Goal: Information Seeking & Learning: Learn about a topic

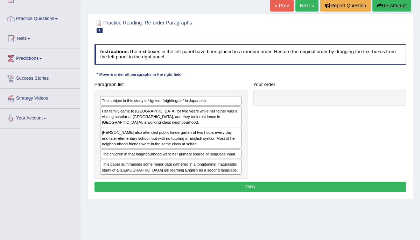
scroll to position [44, 0]
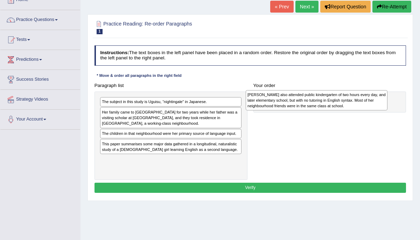
drag, startPoint x: 138, startPoint y: 138, endPoint x: 309, endPoint y: 100, distance: 175.5
click at [310, 100] on div "Uguisu also attended public kindergarten of two hours every day, and later elem…" at bounding box center [317, 100] width 142 height 20
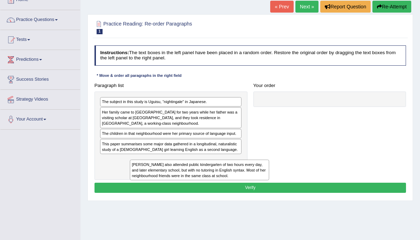
drag, startPoint x: 282, startPoint y: 110, endPoint x: 135, endPoint y: 185, distance: 165.6
click at [135, 185] on div "Instructions: The text boxes in the left panel have been placed in a random ord…" at bounding box center [250, 120] width 315 height 155
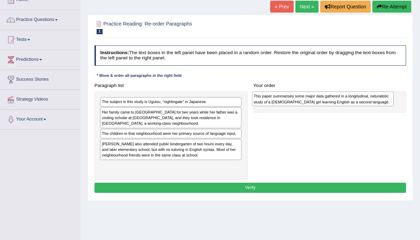
drag, startPoint x: 146, startPoint y: 146, endPoint x: 328, endPoint y: 104, distance: 187.6
click at [328, 104] on div "This paper summarises some major data gathered in a longitudinal, naturalistic …" at bounding box center [323, 99] width 142 height 15
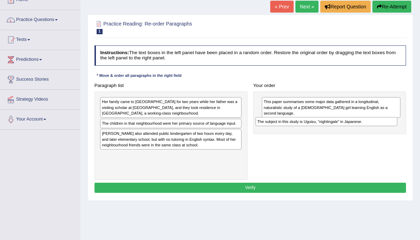
drag, startPoint x: 168, startPoint y: 101, endPoint x: 353, endPoint y: 128, distance: 186.7
click at [353, 128] on div "Paragraph list The subject in this study is Uguisu, “nightingale” in Japanese. …" at bounding box center [250, 130] width 318 height 100
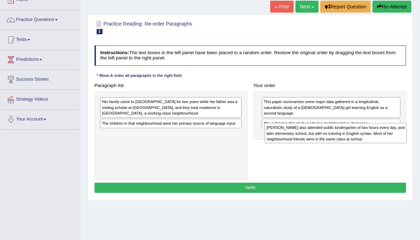
drag, startPoint x: 193, startPoint y: 139, endPoint x: 398, endPoint y: 139, distance: 204.3
click at [398, 139] on div "Uguisu also attended public kindergarten of two hours every day, and later elem…" at bounding box center [336, 133] width 142 height 20
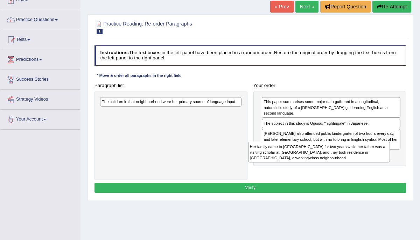
drag, startPoint x: 153, startPoint y: 105, endPoint x: 330, endPoint y: 159, distance: 185.2
click at [330, 159] on div "Her family came to the United States for two years while her father was a visit…" at bounding box center [319, 152] width 142 height 20
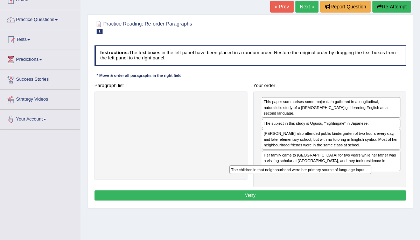
drag, startPoint x: 178, startPoint y: 100, endPoint x: 346, endPoint y: 184, distance: 187.9
click at [346, 184] on div "Instructions: The text boxes in the left panel have been placed in a random ord…" at bounding box center [250, 124] width 315 height 163
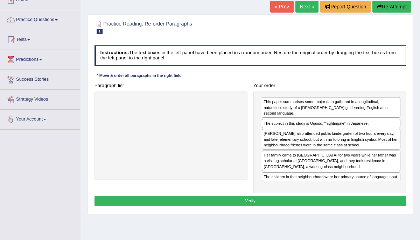
click at [275, 133] on div "Uguisu also attended public kindergarten of two hours every day, and later elem…" at bounding box center [331, 139] width 139 height 21
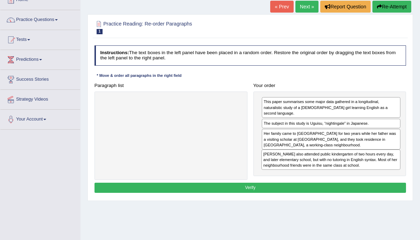
drag, startPoint x: 275, startPoint y: 133, endPoint x: 277, endPoint y: 171, distance: 38.5
click at [277, 172] on div "Paragraph list Correct order This paper summarises some major data gathered in …" at bounding box center [250, 130] width 318 height 100
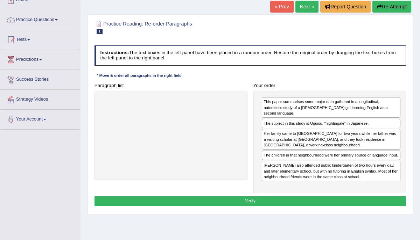
click at [238, 196] on button "Verify" at bounding box center [250, 201] width 312 height 10
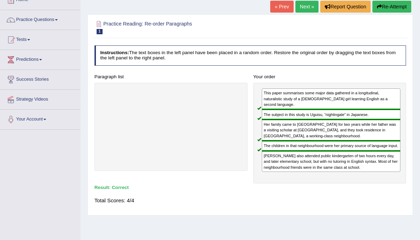
click at [302, 6] on link "Next »" at bounding box center [306, 7] width 23 height 12
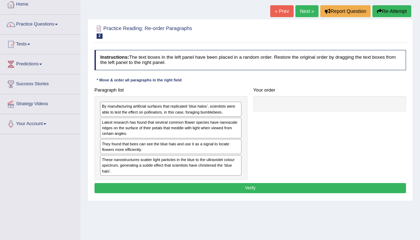
scroll to position [41, 0]
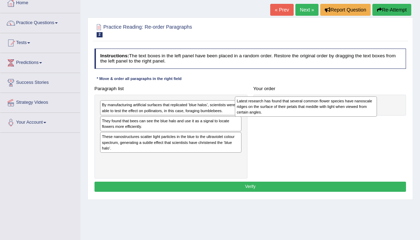
drag, startPoint x: 169, startPoint y: 124, endPoint x: 333, endPoint y: 108, distance: 164.2
click at [332, 108] on div "Latest research has found that several common flower species have nanoscale rid…" at bounding box center [306, 107] width 142 height 20
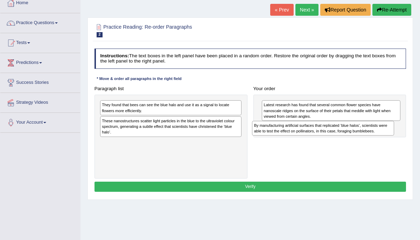
drag, startPoint x: 152, startPoint y: 108, endPoint x: 333, endPoint y: 135, distance: 183.2
click at [333, 135] on div "Paragraph list By manufacturing artificial surfaces that replicated ‘blue halos…" at bounding box center [250, 132] width 318 height 96
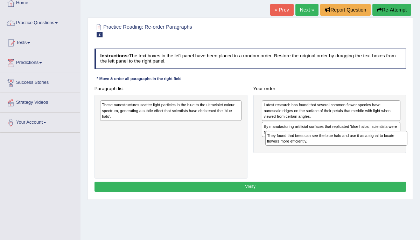
drag, startPoint x: 147, startPoint y: 104, endPoint x: 344, endPoint y: 144, distance: 200.6
click at [344, 144] on div "They found that bees can see the blue halo and use it as a signal to locate flo…" at bounding box center [336, 138] width 142 height 15
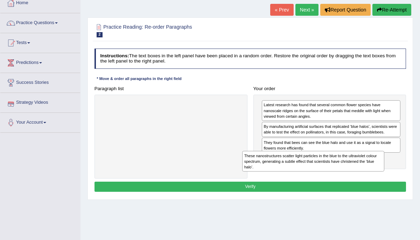
drag, startPoint x: 143, startPoint y: 110, endPoint x: 319, endPoint y: 175, distance: 188.1
click at [319, 175] on div "Paragraph list These nanostructures scatter light particles in the blue to the …" at bounding box center [250, 132] width 318 height 96
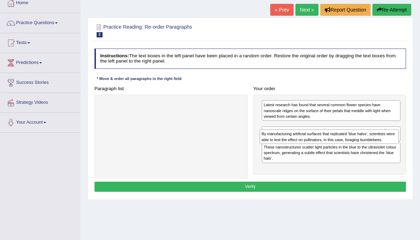
drag, startPoint x: 298, startPoint y: 125, endPoint x: 298, endPoint y: 141, distance: 16.1
click at [298, 141] on div "By manufacturing artificial surfaces that replicated ‘blue halos’, scientists w…" at bounding box center [329, 136] width 139 height 15
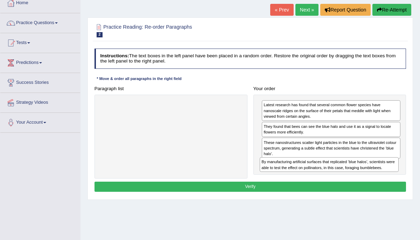
drag, startPoint x: 294, startPoint y: 127, endPoint x: 294, endPoint y: 176, distance: 49.0
click at [294, 176] on div "Paragraph list Correct order Latest research has found that several common flow…" at bounding box center [250, 132] width 318 height 96
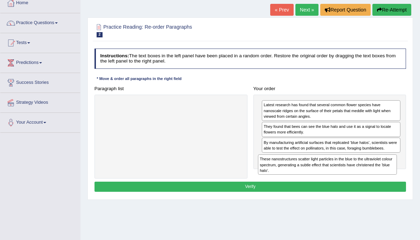
drag, startPoint x: 296, startPoint y: 146, endPoint x: 293, endPoint y: 178, distance: 32.3
click at [293, 177] on div "Paragraph list Correct order Latest research has found that several common flow…" at bounding box center [250, 132] width 318 height 96
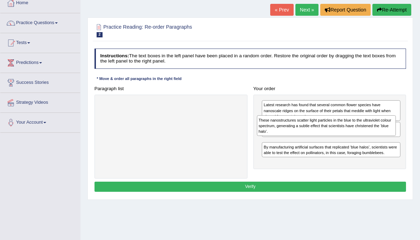
drag, startPoint x: 294, startPoint y: 166, endPoint x: 290, endPoint y: 135, distance: 31.7
click at [290, 135] on div "These nanostructures scatter light particles in the blue to the ultraviolet col…" at bounding box center [326, 125] width 139 height 20
drag, startPoint x: 288, startPoint y: 148, endPoint x: 287, endPoint y: 129, distance: 19.3
click at [287, 129] on div "These nanostructures scatter light particles in the blue to the ultraviolet col…" at bounding box center [329, 126] width 139 height 20
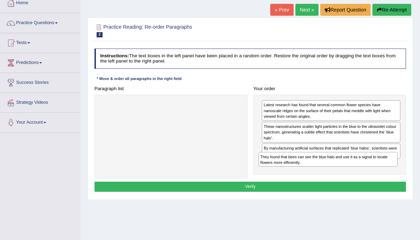
drag, startPoint x: 281, startPoint y: 150, endPoint x: 279, endPoint y: 173, distance: 23.2
click at [279, 173] on div "Latest research has found that several common flower species have nanoscale rid…" at bounding box center [329, 135] width 153 height 80
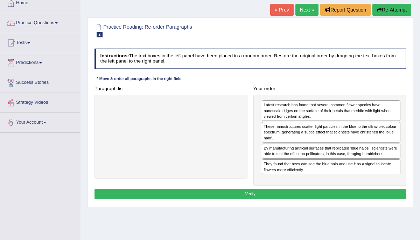
click at [267, 195] on button "Verify" at bounding box center [250, 194] width 312 height 10
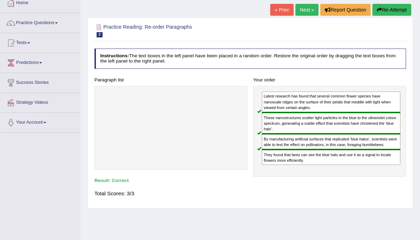
click at [303, 8] on link "Next »" at bounding box center [306, 10] width 23 height 12
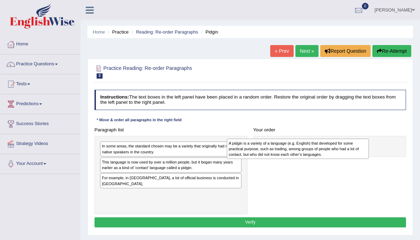
drag, startPoint x: 145, startPoint y: 150, endPoint x: 307, endPoint y: 151, distance: 162.0
click at [307, 151] on div "A pidgin is a variety of a language (e.g. English) that developed for some prac…" at bounding box center [298, 149] width 142 height 20
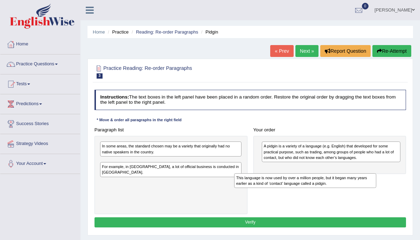
drag, startPoint x: 198, startPoint y: 164, endPoint x: 373, endPoint y: 182, distance: 175.9
click at [373, 183] on div "Paragraph list In some areas, the standard chosen may be a variety that origina…" at bounding box center [250, 170] width 318 height 90
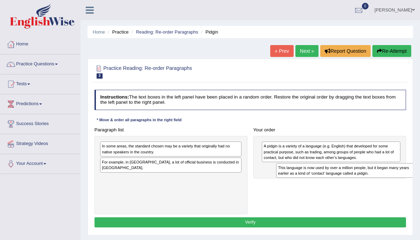
drag, startPoint x: 212, startPoint y: 164, endPoint x: 423, endPoint y: 176, distance: 210.6
click at [420, 176] on html "Toggle navigation Home Practice Questions Speaking Practice Read Aloud Repeat S…" at bounding box center [210, 120] width 420 height 240
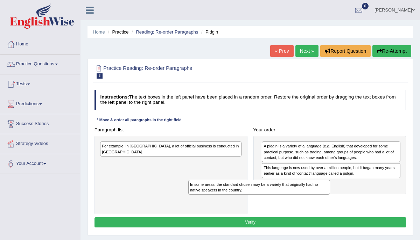
drag, startPoint x: 215, startPoint y: 148, endPoint x: 347, endPoint y: 195, distance: 140.0
click at [346, 195] on div "Paragraph list In some areas, the standard chosen may be a variety that origina…" at bounding box center [250, 170] width 318 height 90
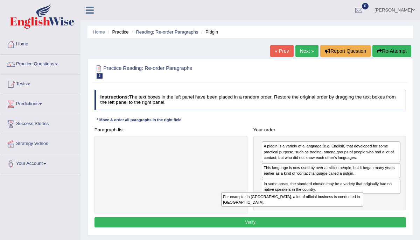
drag, startPoint x: 227, startPoint y: 149, endPoint x: 374, endPoint y: 211, distance: 159.4
click at [372, 211] on div "Paragraph list For example, in Papua New Guinea, a lot of official business is …" at bounding box center [250, 170] width 318 height 90
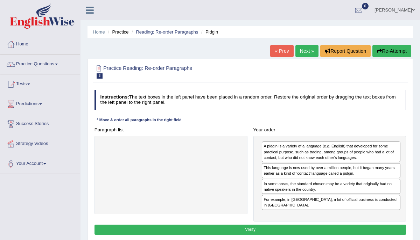
click at [279, 55] on link "« Prev" at bounding box center [281, 51] width 23 height 12
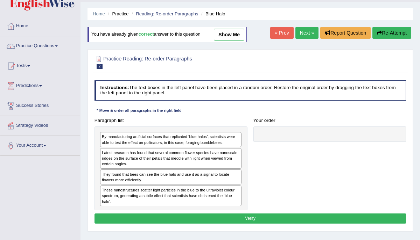
scroll to position [17, 0]
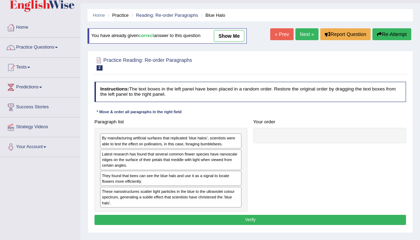
click at [239, 37] on link "show me" at bounding box center [229, 36] width 30 height 12
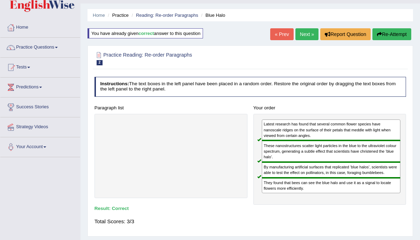
click at [297, 34] on link "Next »" at bounding box center [306, 34] width 23 height 12
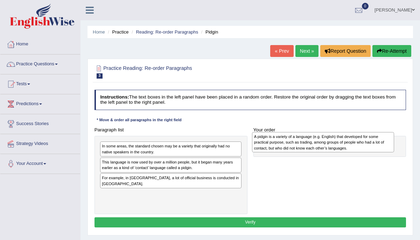
drag, startPoint x: 198, startPoint y: 150, endPoint x: 380, endPoint y: 142, distance: 181.8
click at [379, 142] on div "A pidgin is a variety of a language (e.g. English) that developed for some prac…" at bounding box center [323, 142] width 142 height 20
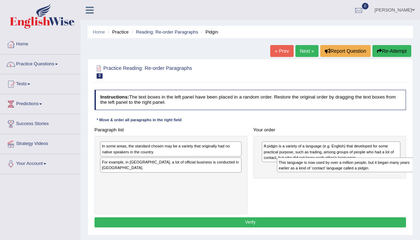
drag, startPoint x: 186, startPoint y: 160, endPoint x: 398, endPoint y: 166, distance: 211.8
click at [399, 165] on div "This language is now used by over a million people, but it began many years ear…" at bounding box center [348, 165] width 142 height 15
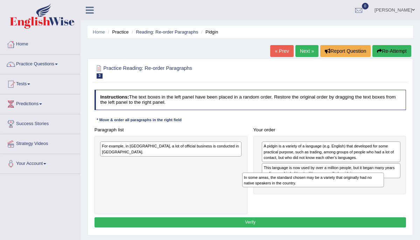
drag, startPoint x: 205, startPoint y: 149, endPoint x: 374, endPoint y: 189, distance: 173.5
click at [374, 189] on div "Paragraph list In some areas, the standard chosen may be a variety that origina…" at bounding box center [250, 170] width 318 height 90
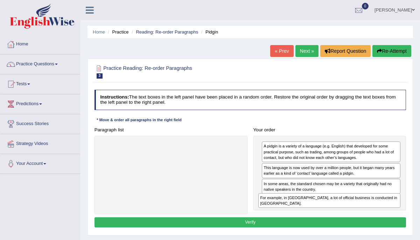
drag, startPoint x: 214, startPoint y: 147, endPoint x: 411, endPoint y: 211, distance: 206.7
click at [410, 211] on div "Practice Reading: Re-order Paragraphs 3 Pidgin Instructions: The text boxes in …" at bounding box center [249, 147] width 325 height 177
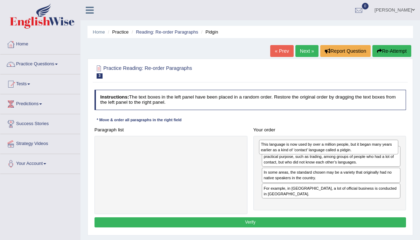
drag, startPoint x: 284, startPoint y: 170, endPoint x: 283, endPoint y: 150, distance: 20.3
click at [283, 150] on div "This language is now used by over a million people, but it began many years ear…" at bounding box center [328, 147] width 139 height 15
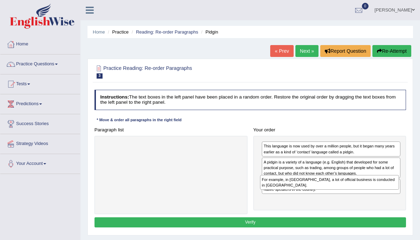
drag, startPoint x: 275, startPoint y: 202, endPoint x: 275, endPoint y: 189, distance: 12.9
click at [275, 189] on div "This language is now used by over a million people, but it began many years ear…" at bounding box center [329, 173] width 153 height 75
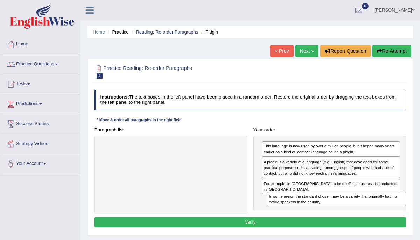
drag, startPoint x: 275, startPoint y: 182, endPoint x: 283, endPoint y: 207, distance: 26.4
click at [283, 207] on div "This language is now used by over a million people, but it began many years ear…" at bounding box center [329, 173] width 153 height 75
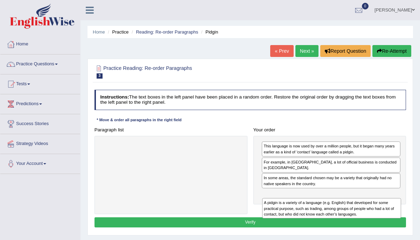
drag, startPoint x: 280, startPoint y: 163, endPoint x: 283, endPoint y: 217, distance: 53.6
click at [283, 217] on div "A pidgin is a variety of a language (e.g. English) that developed for some prac…" at bounding box center [331, 208] width 139 height 20
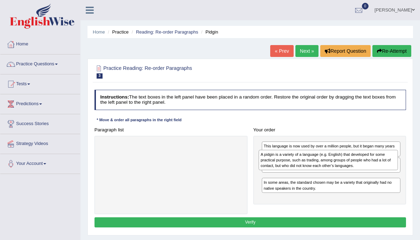
drag, startPoint x: 281, startPoint y: 203, endPoint x: 280, endPoint y: 169, distance: 34.0
click at [280, 169] on div "A pidgin is a variety of a language (e.g. English) that developed for some prac…" at bounding box center [328, 160] width 139 height 20
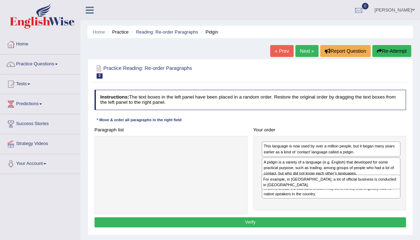
drag, startPoint x: 279, startPoint y: 163, endPoint x: 281, endPoint y: 189, distance: 26.6
click at [281, 189] on div "This language is now used by over a million people, but it began many years ear…" at bounding box center [329, 173] width 153 height 75
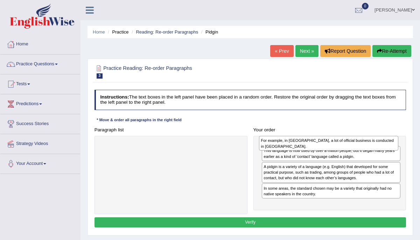
drag, startPoint x: 276, startPoint y: 187, endPoint x: 275, endPoint y: 147, distance: 40.3
click at [275, 147] on div "For example, in Papua New Guinea, a lot of official business is conducted in To…" at bounding box center [328, 143] width 139 height 15
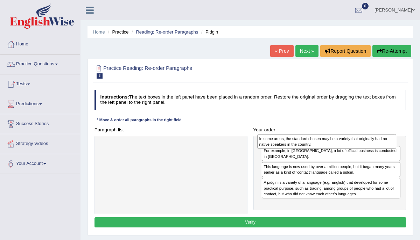
drag, startPoint x: 276, startPoint y: 204, endPoint x: 273, endPoint y: 146, distance: 58.5
click at [273, 146] on div "In some areas, the standard chosen may be a variety that originally had no nati…" at bounding box center [326, 141] width 139 height 15
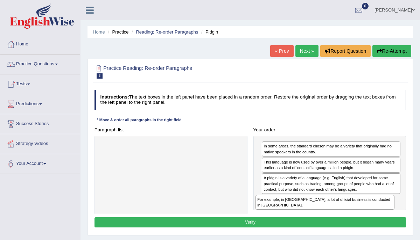
drag, startPoint x: 275, startPoint y: 164, endPoint x: 269, endPoint y: 214, distance: 50.7
click at [269, 214] on div "Instructions: The text boxes in the left panel have been placed in a random ord…" at bounding box center [250, 160] width 315 height 146
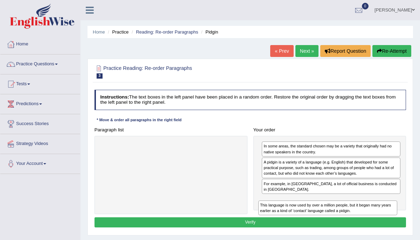
drag, startPoint x: 275, startPoint y: 161, endPoint x: 273, endPoint y: 217, distance: 56.4
click at [273, 218] on div "Instructions: The text boxes in the left panel have been placed in a random ord…" at bounding box center [250, 160] width 315 height 146
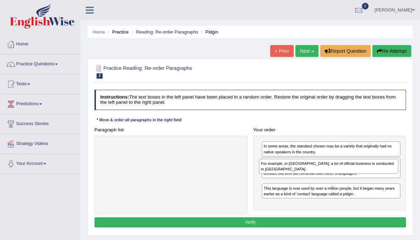
drag, startPoint x: 277, startPoint y: 188, endPoint x: 276, endPoint y: 174, distance: 13.3
click at [276, 174] on div "In some areas, the standard chosen may be a variety that originally had no nati…" at bounding box center [329, 173] width 153 height 75
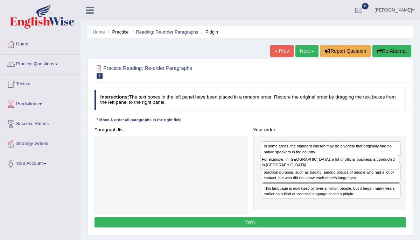
drag, startPoint x: 276, startPoint y: 186, endPoint x: 276, endPoint y: 168, distance: 18.2
click at [276, 168] on div "For example, in Papua New Guinea, a lot of official business is conducted in To…" at bounding box center [329, 162] width 139 height 15
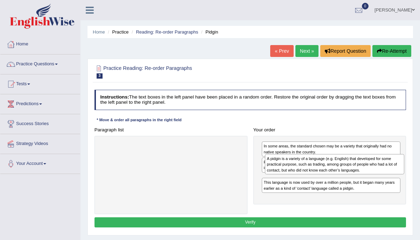
drag, startPoint x: 280, startPoint y: 183, endPoint x: 286, endPoint y: 170, distance: 13.8
click at [286, 169] on div "A pidgin is a variety of a language (e.g. English) that developed for some prac…" at bounding box center [334, 164] width 139 height 20
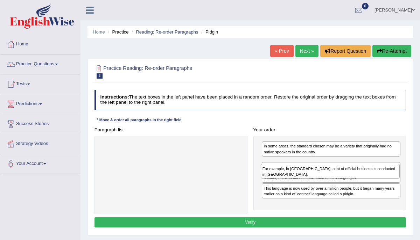
drag, startPoint x: 286, startPoint y: 161, endPoint x: 287, endPoint y: 177, distance: 16.2
click at [287, 177] on div "For example, in Papua New Guinea, a lot of official business is conducted in To…" at bounding box center [330, 171] width 139 height 15
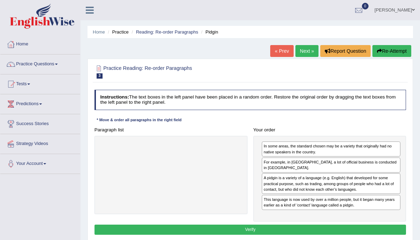
click at [282, 229] on button "Verify" at bounding box center [250, 230] width 312 height 10
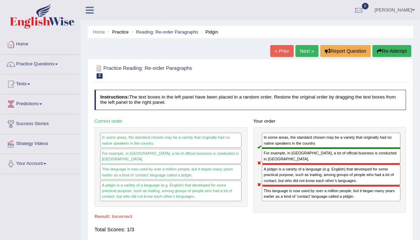
click at [302, 54] on link "Next »" at bounding box center [306, 51] width 23 height 12
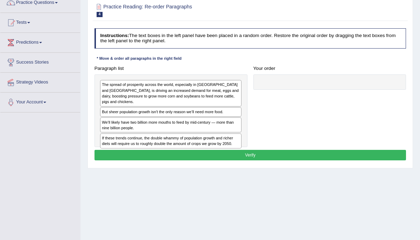
scroll to position [62, 0]
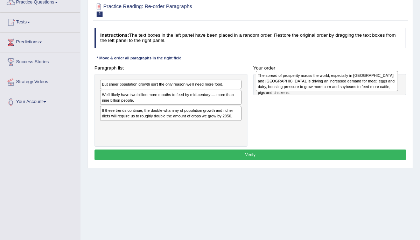
drag, startPoint x: 128, startPoint y: 90, endPoint x: 328, endPoint y: 84, distance: 200.2
click at [328, 84] on div "The spread of prosperity across the world, especially in [GEOGRAPHIC_DATA] and …" at bounding box center [327, 81] width 142 height 20
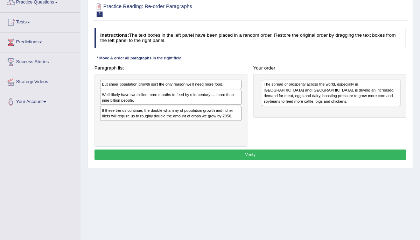
drag, startPoint x: 307, startPoint y: 62, endPoint x: 273, endPoint y: 64, distance: 34.0
click at [273, 64] on div "Your order The spread of prosperity across the world, especially in [GEOGRAPHIC…" at bounding box center [329, 90] width 159 height 55
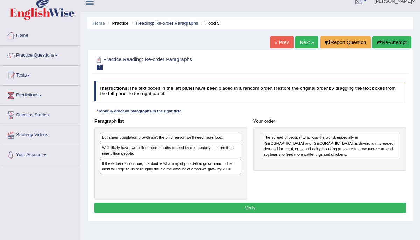
scroll to position [10, 0]
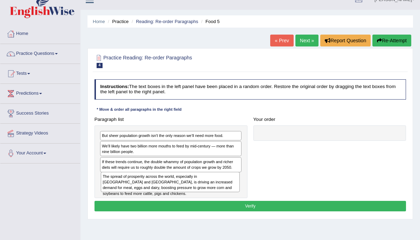
drag, startPoint x: 285, startPoint y: 148, endPoint x: 94, endPoint y: 197, distance: 197.7
click at [96, 197] on div "Paragraph list But sheer population growth isn't the only reason we’ll need mor…" at bounding box center [250, 156] width 318 height 84
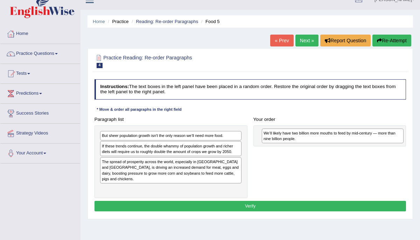
drag, startPoint x: 112, startPoint y: 146, endPoint x: 304, endPoint y: 136, distance: 192.0
click at [304, 136] on div "We’ll likely have two billion more mouths to feed by mid-century — more than ni…" at bounding box center [333, 136] width 142 height 15
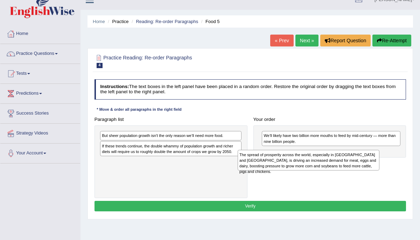
drag, startPoint x: 177, startPoint y: 168, endPoint x: 350, endPoint y: 167, distance: 173.2
click at [350, 167] on div "The spread of prosperity across the world, especially in [GEOGRAPHIC_DATA] and …" at bounding box center [309, 160] width 142 height 20
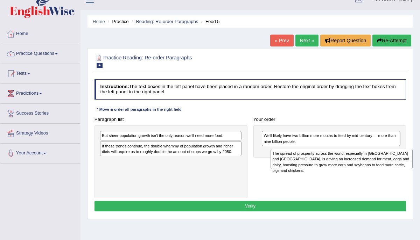
drag, startPoint x: 206, startPoint y: 168, endPoint x: 409, endPoint y: 166, distance: 202.6
click at [409, 166] on div "The spread of prosperity across the world, especially in [GEOGRAPHIC_DATA] and …" at bounding box center [341, 159] width 142 height 20
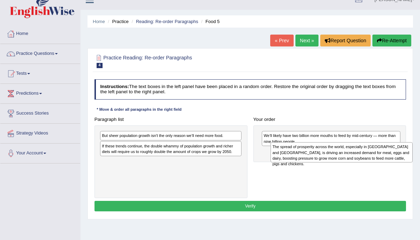
drag, startPoint x: 219, startPoint y: 168, endPoint x: 418, endPoint y: 158, distance: 199.0
click at [418, 159] on div "Home Practice Reading: Re-order Paragraphs Food 5 « Prev Next » Report Question…" at bounding box center [249, 165] width 339 height 350
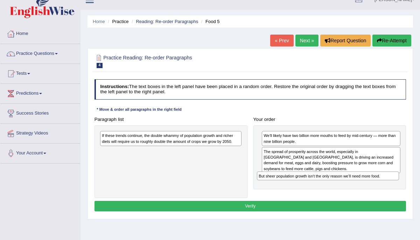
drag, startPoint x: 213, startPoint y: 137, endPoint x: 399, endPoint y: 185, distance: 192.4
click at [400, 185] on div "Paragraph list But sheer population growth isn't the only reason we’ll need mor…" at bounding box center [250, 156] width 318 height 84
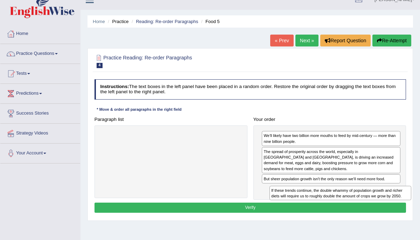
drag, startPoint x: 201, startPoint y: 137, endPoint x: 402, endPoint y: 203, distance: 212.0
click at [402, 203] on div "Instructions: The text boxes in the left panel have been placed in a random ord…" at bounding box center [250, 147] width 315 height 141
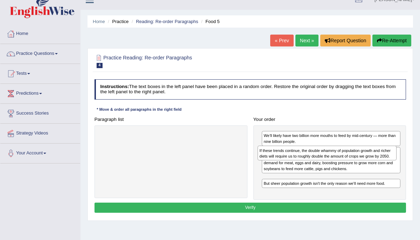
drag, startPoint x: 274, startPoint y: 185, endPoint x: 271, endPoint y: 159, distance: 26.4
click at [271, 159] on div "If these trends continue, the double whammy of population growth and richer die…" at bounding box center [327, 153] width 139 height 15
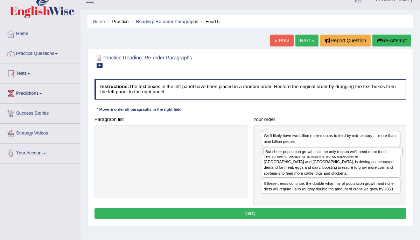
drag, startPoint x: 268, startPoint y: 188, endPoint x: 273, endPoint y: 157, distance: 31.5
click at [273, 157] on div "We’ll likely have two billion more mouths to feed by mid-century — more than ni…" at bounding box center [329, 166] width 153 height 80
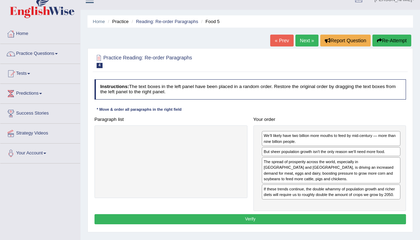
click at [246, 214] on button "Verify" at bounding box center [250, 219] width 312 height 10
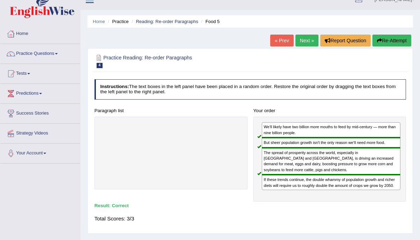
click at [305, 41] on link "Next »" at bounding box center [306, 41] width 23 height 12
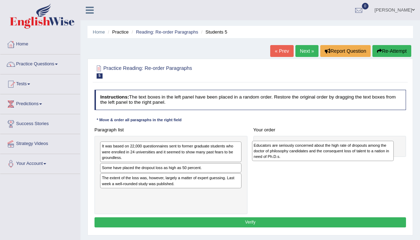
drag, startPoint x: 168, startPoint y: 178, endPoint x: 346, endPoint y: 148, distance: 180.3
click at [346, 148] on div "Educators are seriously concerned about the high rate of dropouts among the doc…" at bounding box center [323, 151] width 142 height 20
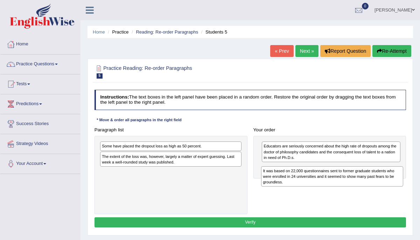
drag, startPoint x: 212, startPoint y: 148, endPoint x: 396, endPoint y: 179, distance: 186.3
click at [400, 179] on div "Paragraph list It was based on 22,000 questionnaires sent to former graduate st…" at bounding box center [250, 170] width 318 height 90
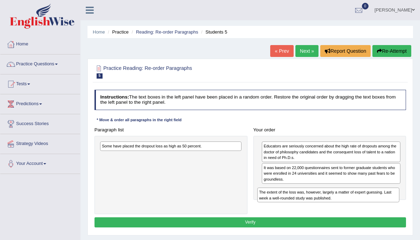
drag, startPoint x: 195, startPoint y: 155, endPoint x: 382, endPoint y: 200, distance: 193.0
click at [382, 200] on div "Paragraph list Some have placed the dropout loss as high as 50 percent. The ext…" at bounding box center [250, 170] width 318 height 90
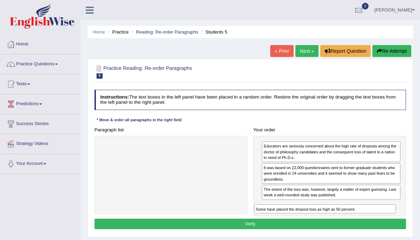
drag, startPoint x: 198, startPoint y: 146, endPoint x: 386, endPoint y: 220, distance: 202.7
click at [386, 220] on div "Instructions: The text boxes in the left panel have been placed in a random ord…" at bounding box center [250, 160] width 315 height 147
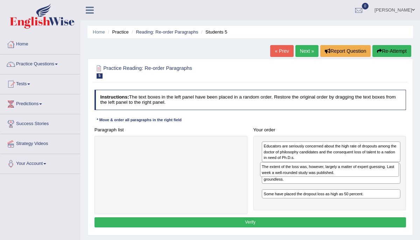
drag, startPoint x: 343, startPoint y: 191, endPoint x: 343, endPoint y: 175, distance: 15.7
click at [343, 175] on div "The extent of the loss was, however, largely a matter of expert guessing. Last …" at bounding box center [329, 169] width 139 height 15
drag, startPoint x: 309, startPoint y: 195, endPoint x: 306, endPoint y: 180, distance: 14.6
click at [306, 180] on div "Educators are seriously concerned about the high rate of dropouts among the doc…" at bounding box center [329, 173] width 153 height 75
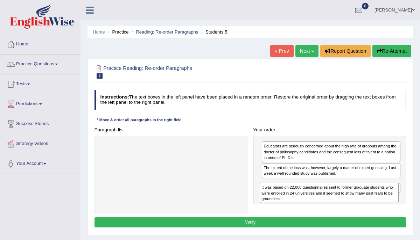
drag, startPoint x: 304, startPoint y: 169, endPoint x: 304, endPoint y: 199, distance: 29.7
click at [304, 199] on div "It was based on 22,000 questionnaires sent to former graduate students who were…" at bounding box center [329, 193] width 139 height 20
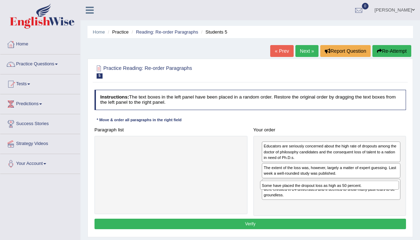
drag, startPoint x: 282, startPoint y: 205, endPoint x: 282, endPoint y: 196, distance: 8.7
click at [282, 196] on div "Educators are seriously concerned about the high rate of dropouts among the doc…" at bounding box center [329, 176] width 153 height 80
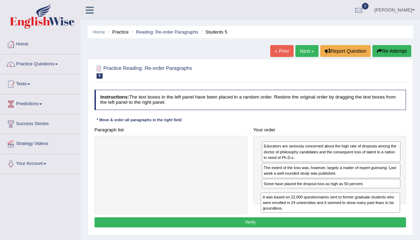
drag, startPoint x: 284, startPoint y: 185, endPoint x: 285, endPoint y: 212, distance: 26.6
click at [285, 212] on div "It was based on 22,000 questionnaires sent to former graduate students who were…" at bounding box center [330, 203] width 139 height 20
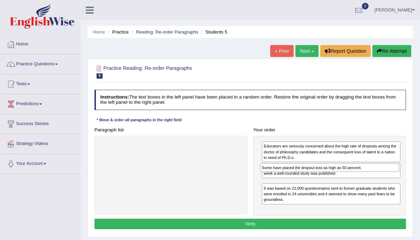
drag, startPoint x: 273, startPoint y: 184, endPoint x: 273, endPoint y: 176, distance: 8.4
click at [273, 176] on div "Educators are seriously concerned about the high rate of dropouts among the doc…" at bounding box center [329, 176] width 153 height 80
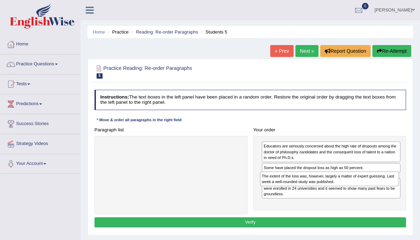
drag, startPoint x: 273, startPoint y: 167, endPoint x: 273, endPoint y: 184, distance: 17.1
click at [273, 184] on div "The extent of the loss was, however, largely a matter of expert guessing. Last …" at bounding box center [329, 179] width 139 height 15
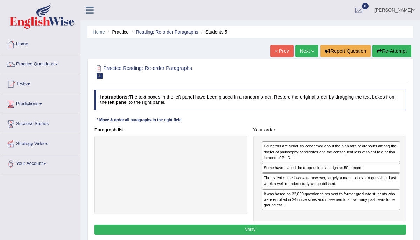
click at [251, 228] on button "Verify" at bounding box center [250, 230] width 312 height 10
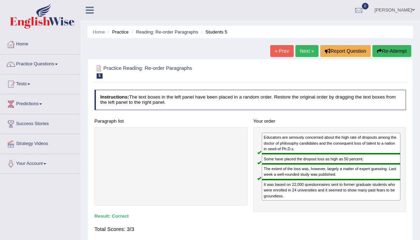
click at [306, 51] on link "Next »" at bounding box center [306, 51] width 23 height 12
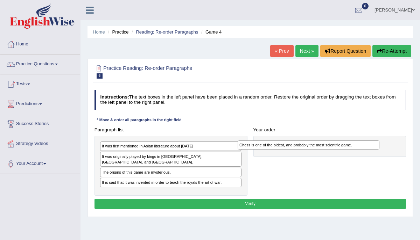
drag, startPoint x: 166, startPoint y: 185, endPoint x: 331, endPoint y: 146, distance: 169.8
click at [331, 146] on div "Chess is one of the oldest, and probably the most scientific game." at bounding box center [309, 145] width 142 height 9
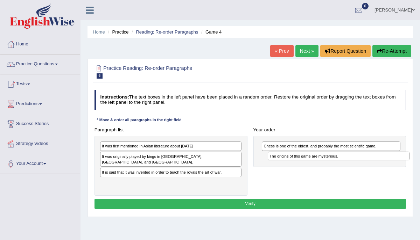
drag, startPoint x: 181, startPoint y: 165, endPoint x: 379, endPoint y: 159, distance: 198.8
click at [379, 159] on div "Paragraph list It was first mentioned in Asian literature about [DATE] It was o…" at bounding box center [250, 160] width 318 height 71
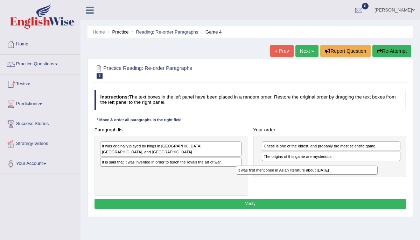
drag, startPoint x: 156, startPoint y: 145, endPoint x: 318, endPoint y: 176, distance: 164.7
click at [318, 176] on div "Paragraph list It was first mentioned in Asian literature about [DATE] It was o…" at bounding box center [250, 160] width 318 height 71
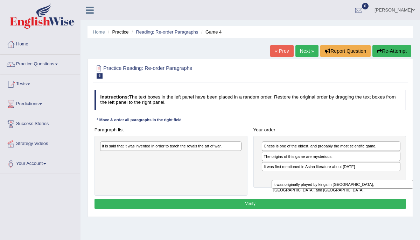
drag, startPoint x: 110, startPoint y: 147, endPoint x: 321, endPoint y: 187, distance: 214.9
click at [321, 188] on div "Paragraph list It was originally played by kings in [GEOGRAPHIC_DATA], [GEOGRAP…" at bounding box center [250, 160] width 318 height 71
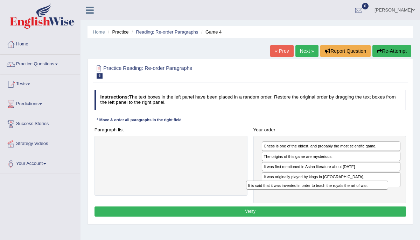
drag, startPoint x: 219, startPoint y: 146, endPoint x: 391, endPoint y: 192, distance: 178.7
click at [391, 193] on div "Paragraph list It is said that it was invented in order to teach the royals the…" at bounding box center [250, 164] width 318 height 79
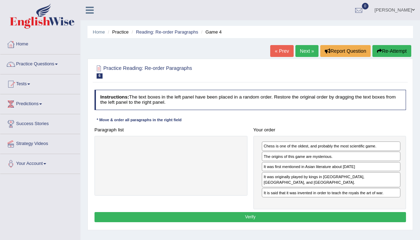
click at [295, 212] on button "Verify" at bounding box center [250, 217] width 312 height 10
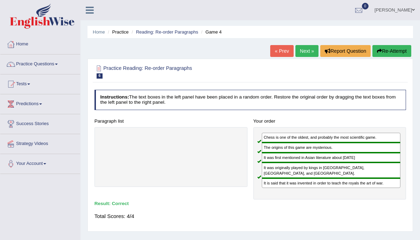
click at [297, 51] on link "Next »" at bounding box center [306, 51] width 23 height 12
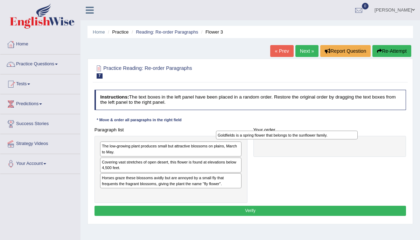
drag, startPoint x: 213, startPoint y: 176, endPoint x: 376, endPoint y: 149, distance: 165.3
click at [358, 140] on div "Goldfields is a spring flower that belongs to the sunflower family." at bounding box center [287, 135] width 142 height 9
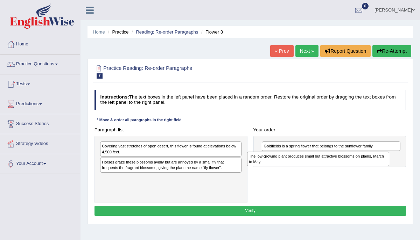
drag, startPoint x: 211, startPoint y: 148, endPoint x: 397, endPoint y: 164, distance: 187.2
click at [389, 164] on div "The low-growing plant produces small but attractive blossoms on plains, March t…" at bounding box center [318, 159] width 142 height 15
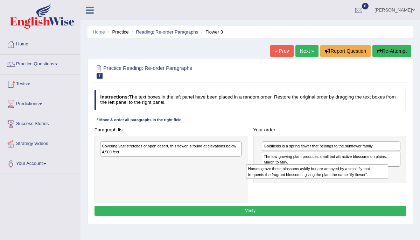
drag, startPoint x: 216, startPoint y: 166, endPoint x: 400, endPoint y: 178, distance: 185.2
click at [400, 178] on div "Paragraph list Covering vast stretches of open desert, this flower is found at …" at bounding box center [250, 164] width 318 height 78
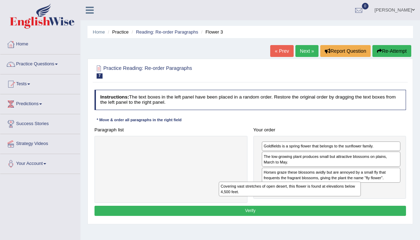
drag, startPoint x: 214, startPoint y: 148, endPoint x: 401, endPoint y: 203, distance: 194.9
click at [400, 202] on div "Paragraph list Covering vast stretches of open desert, this flower is found at …" at bounding box center [250, 164] width 318 height 78
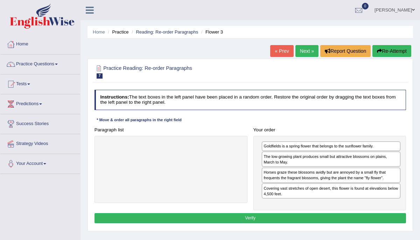
click at [382, 215] on button "Verify" at bounding box center [250, 218] width 312 height 10
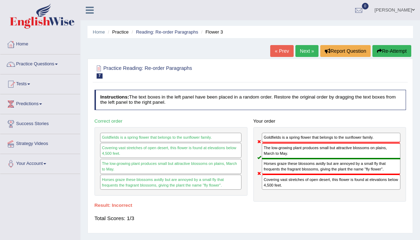
click at [395, 49] on button "Re-Attempt" at bounding box center [391, 51] width 39 height 12
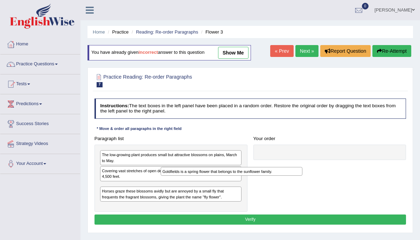
drag, startPoint x: 197, startPoint y: 186, endPoint x: 275, endPoint y: 176, distance: 78.4
click at [275, 176] on div "Paragraph list The low-growing plant produces small but attractive blossoms on …" at bounding box center [250, 173] width 318 height 78
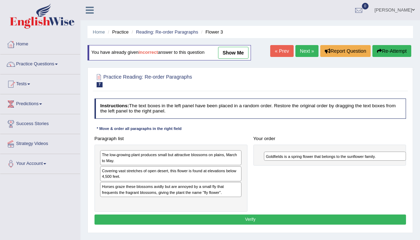
drag, startPoint x: 208, startPoint y: 185, endPoint x: 405, endPoint y: 163, distance: 197.9
click at [405, 161] on div "Goldfields is a spring flower that belongs to the sunflower family." at bounding box center [335, 156] width 142 height 9
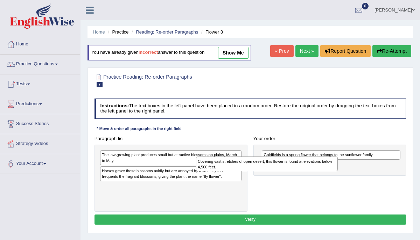
drag, startPoint x: 127, startPoint y: 170, endPoint x: 241, endPoint y: 168, distance: 114.4
click at [241, 166] on div "Covering vast stretches of open desert, this flower is found at elevations belo…" at bounding box center [267, 164] width 142 height 15
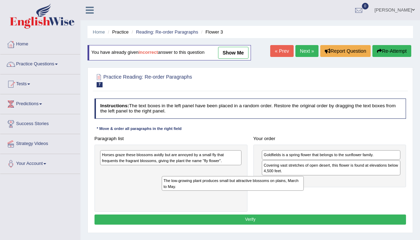
drag, startPoint x: 190, startPoint y: 155, endPoint x: 303, endPoint y: 202, distance: 122.1
click at [302, 201] on div "Paragraph list The low-growing plant produces small but attractive blossoms on …" at bounding box center [250, 173] width 318 height 78
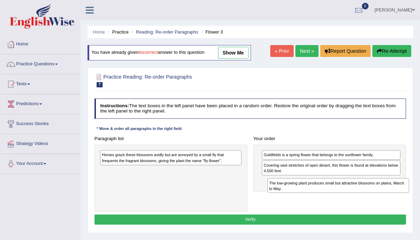
drag, startPoint x: 210, startPoint y: 173, endPoint x: 410, endPoint y: 194, distance: 201.2
click at [410, 194] on div "Practice Reading: Re-order Paragraphs 7 Flower 3 Instructions: The text boxes i…" at bounding box center [249, 151] width 325 height 166
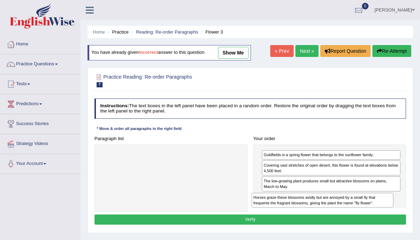
drag, startPoint x: 214, startPoint y: 161, endPoint x: 411, endPoint y: 205, distance: 202.0
click at [411, 205] on div "Practice Reading: Re-order Paragraphs 7 Flower 3 Instructions: The text boxes i…" at bounding box center [249, 151] width 325 height 166
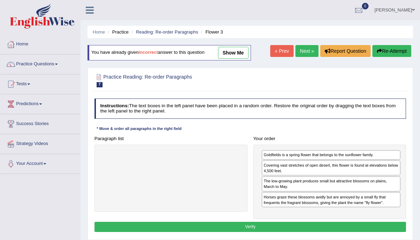
click at [336, 223] on button "Verify" at bounding box center [250, 227] width 312 height 10
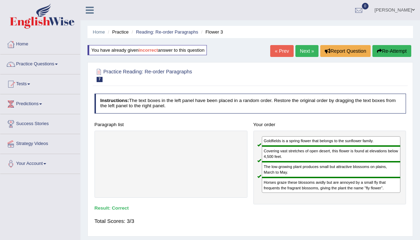
click at [302, 50] on link "Next »" at bounding box center [306, 51] width 23 height 12
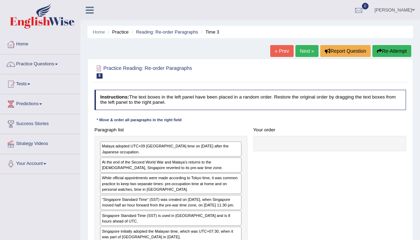
click at [302, 50] on link "Next »" at bounding box center [306, 51] width 23 height 12
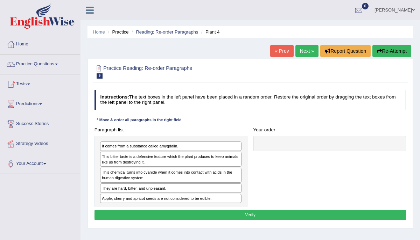
click at [302, 50] on link "Next »" at bounding box center [306, 51] width 23 height 12
